Goal: Task Accomplishment & Management: Manage account settings

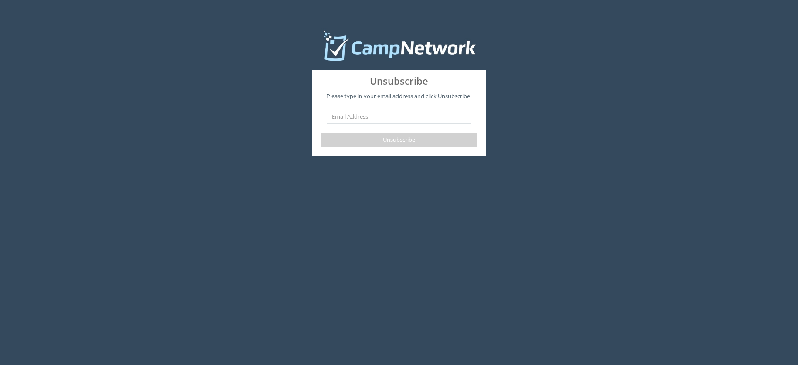
click at [411, 144] on button "Unsubscribe" at bounding box center [399, 140] width 157 height 14
click at [341, 119] on input "text" at bounding box center [399, 116] width 144 height 15
type input "[EMAIL_ADDRESS][DOMAIN_NAME]"
click at [398, 139] on button "Unsubscribe" at bounding box center [399, 140] width 157 height 14
